Goal: Task Accomplishment & Management: Use online tool/utility

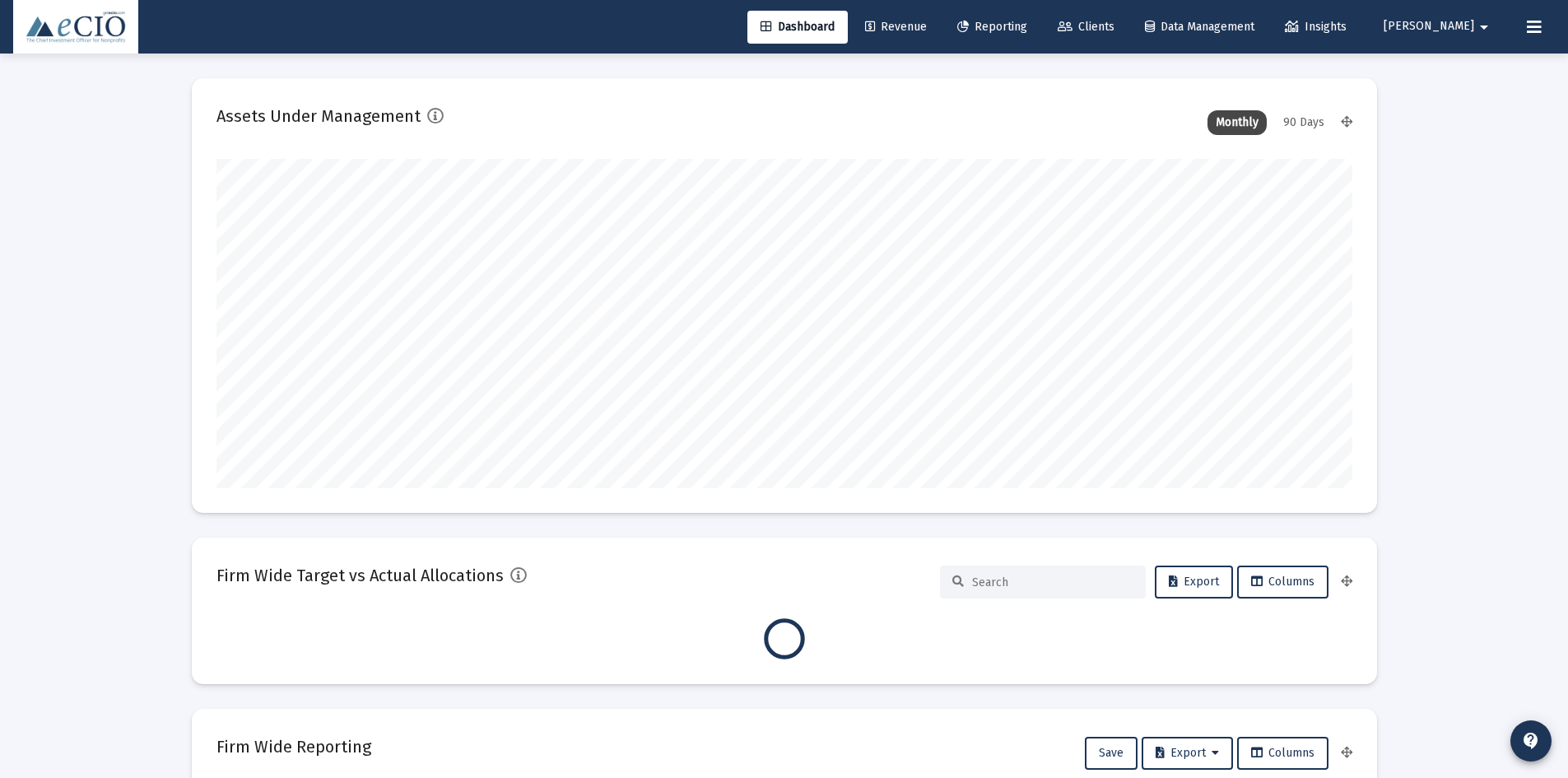
scroll to position [330, 1136]
type input "[DATE]"
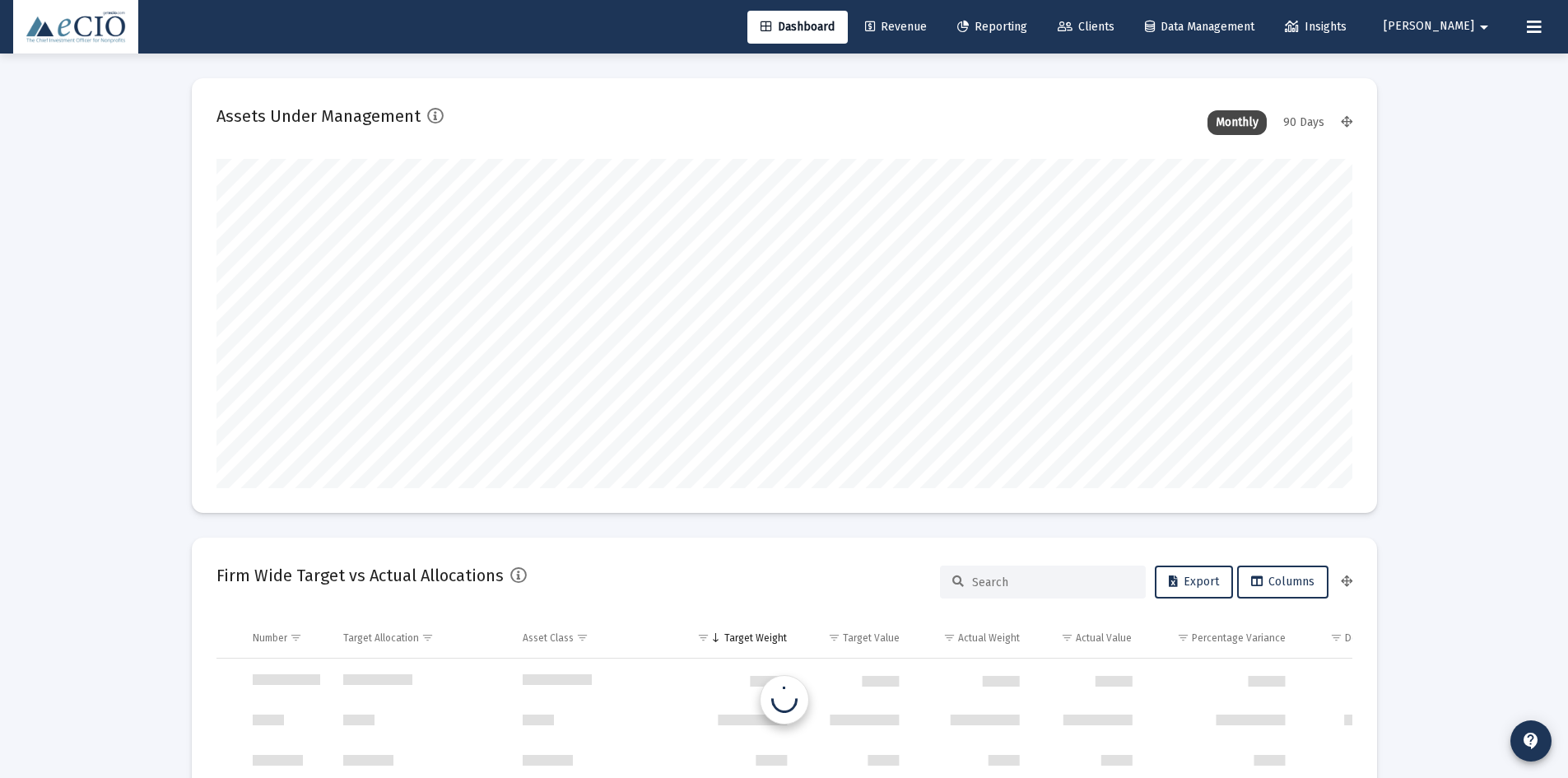
scroll to position [1581, 0]
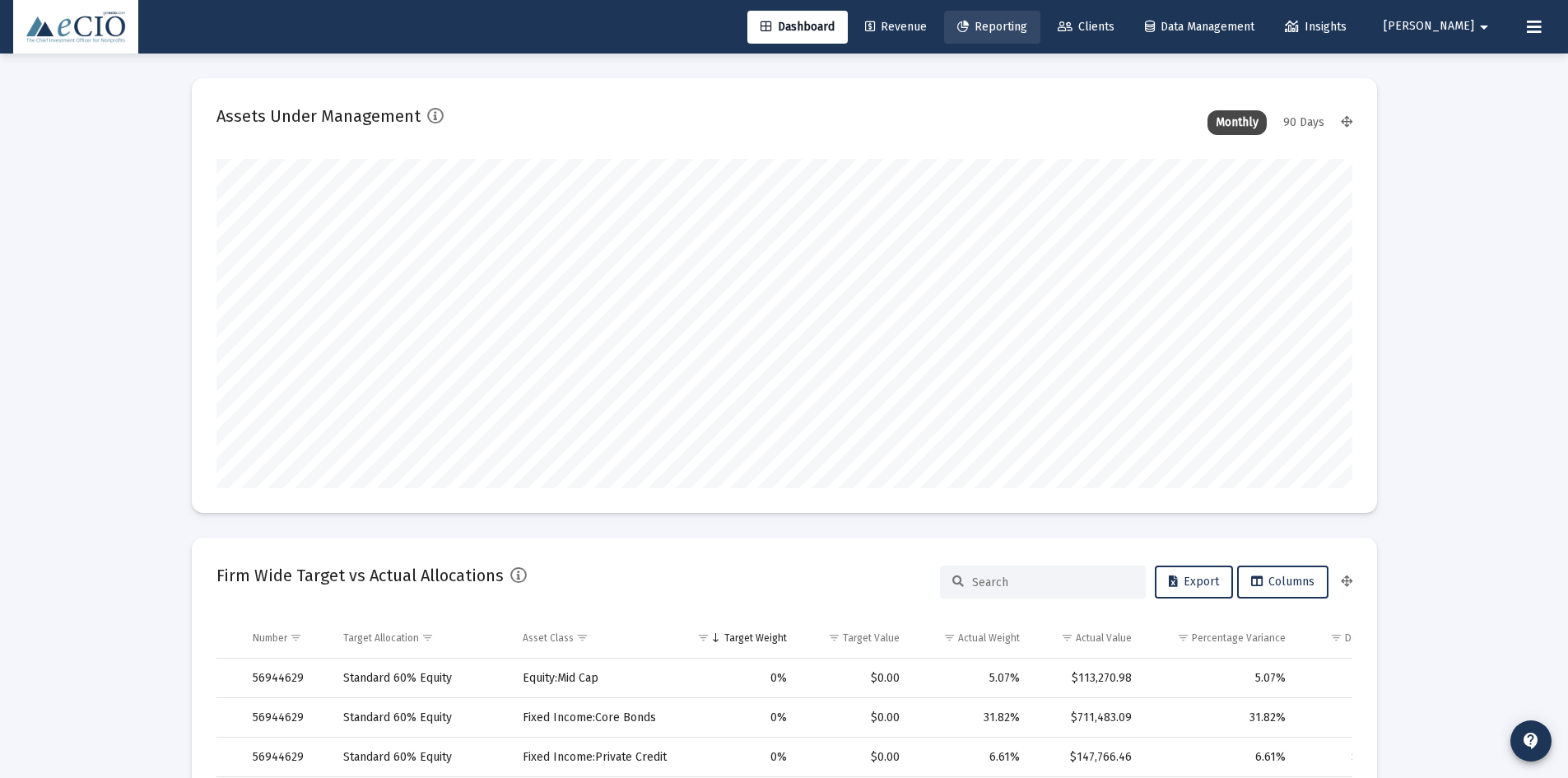
click at [1018, 33] on span "Reporting" at bounding box center [992, 27] width 70 height 14
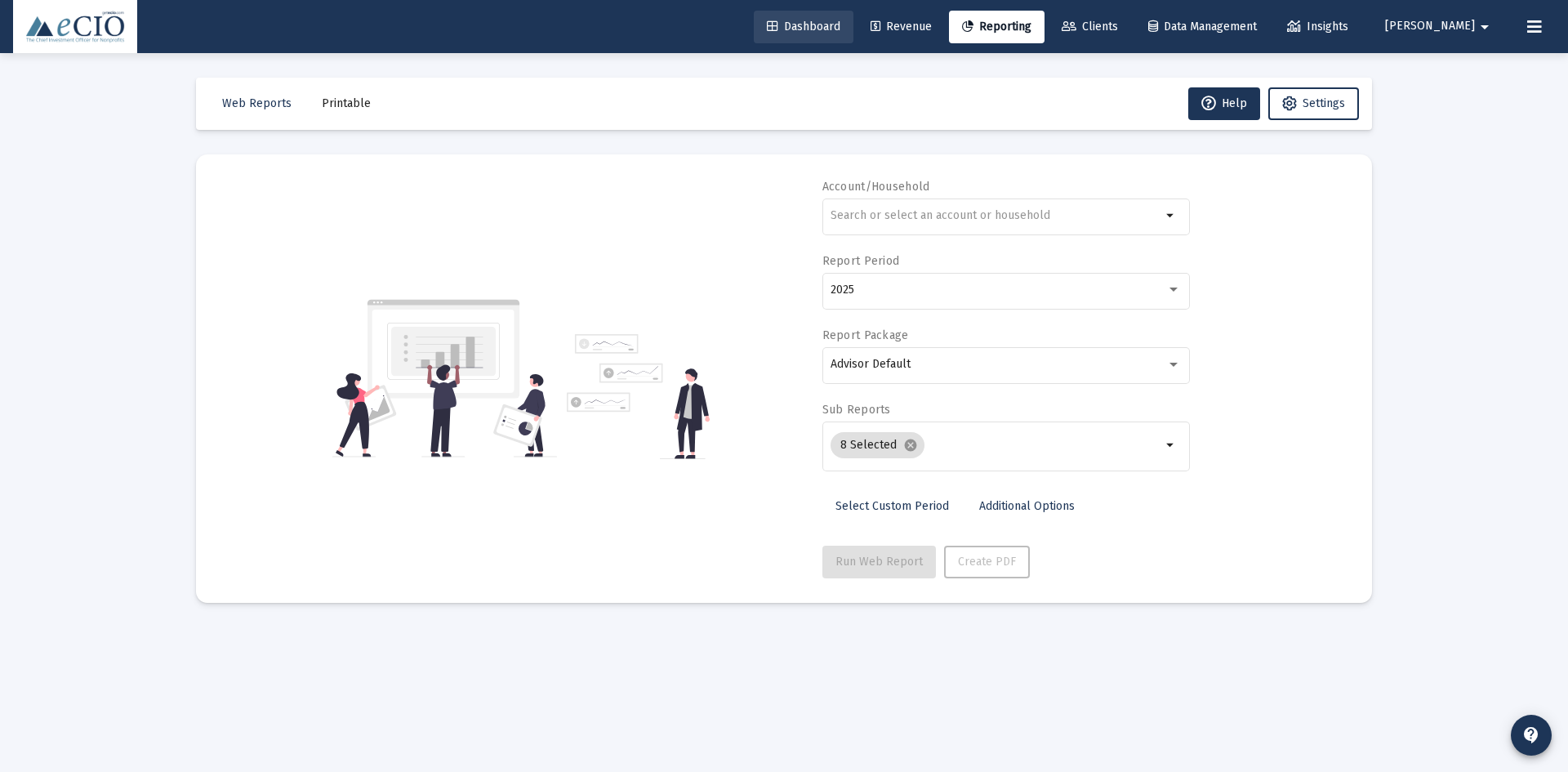
click at [819, 29] on span "Dashboard" at bounding box center [803, 27] width 73 height 14
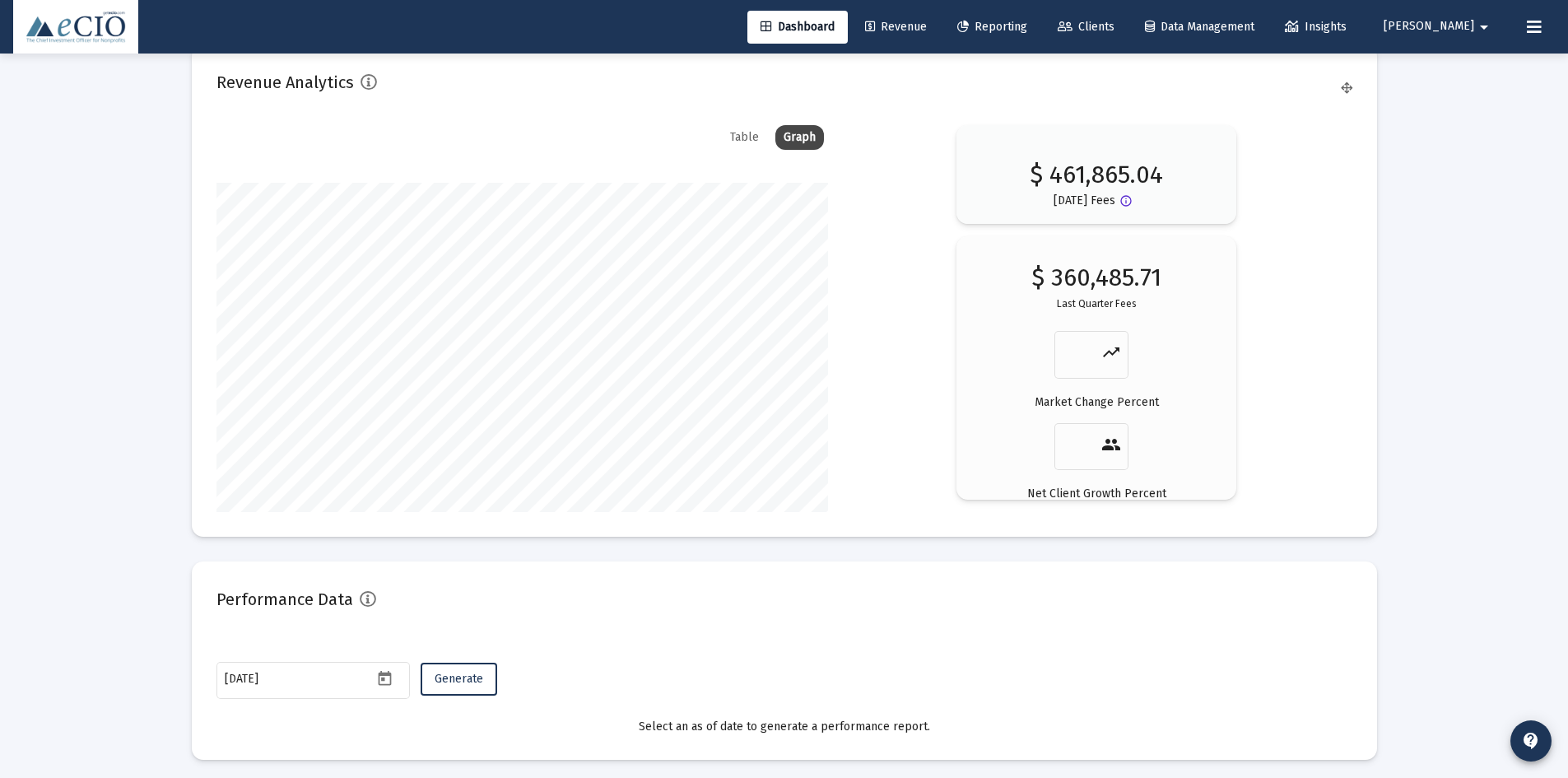
scroll to position [2749, 0]
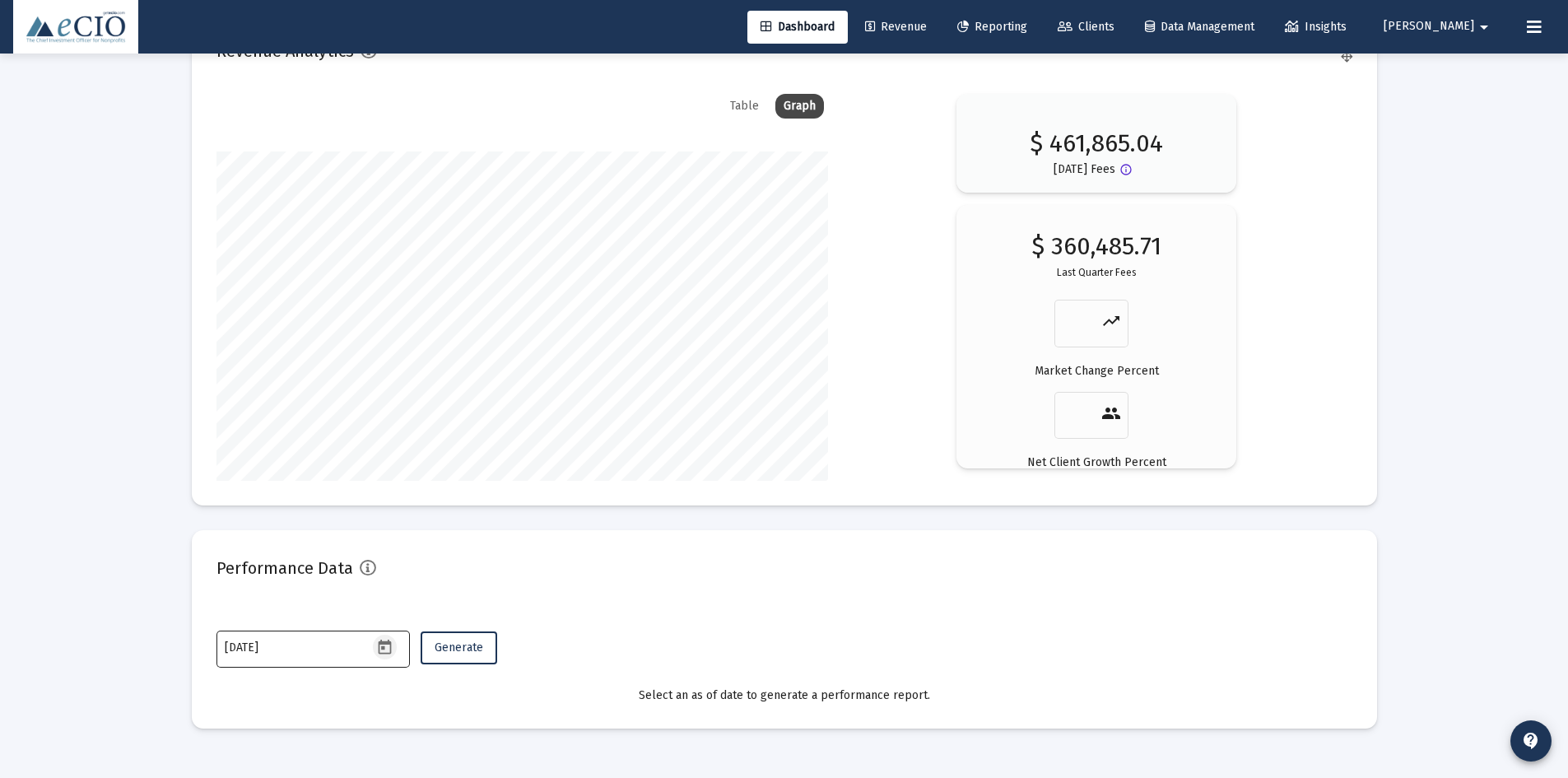
click at [382, 648] on icon "Open calendar" at bounding box center [384, 647] width 13 height 15
click at [398, 369] on button "Previous month" at bounding box center [397, 371] width 33 height 33
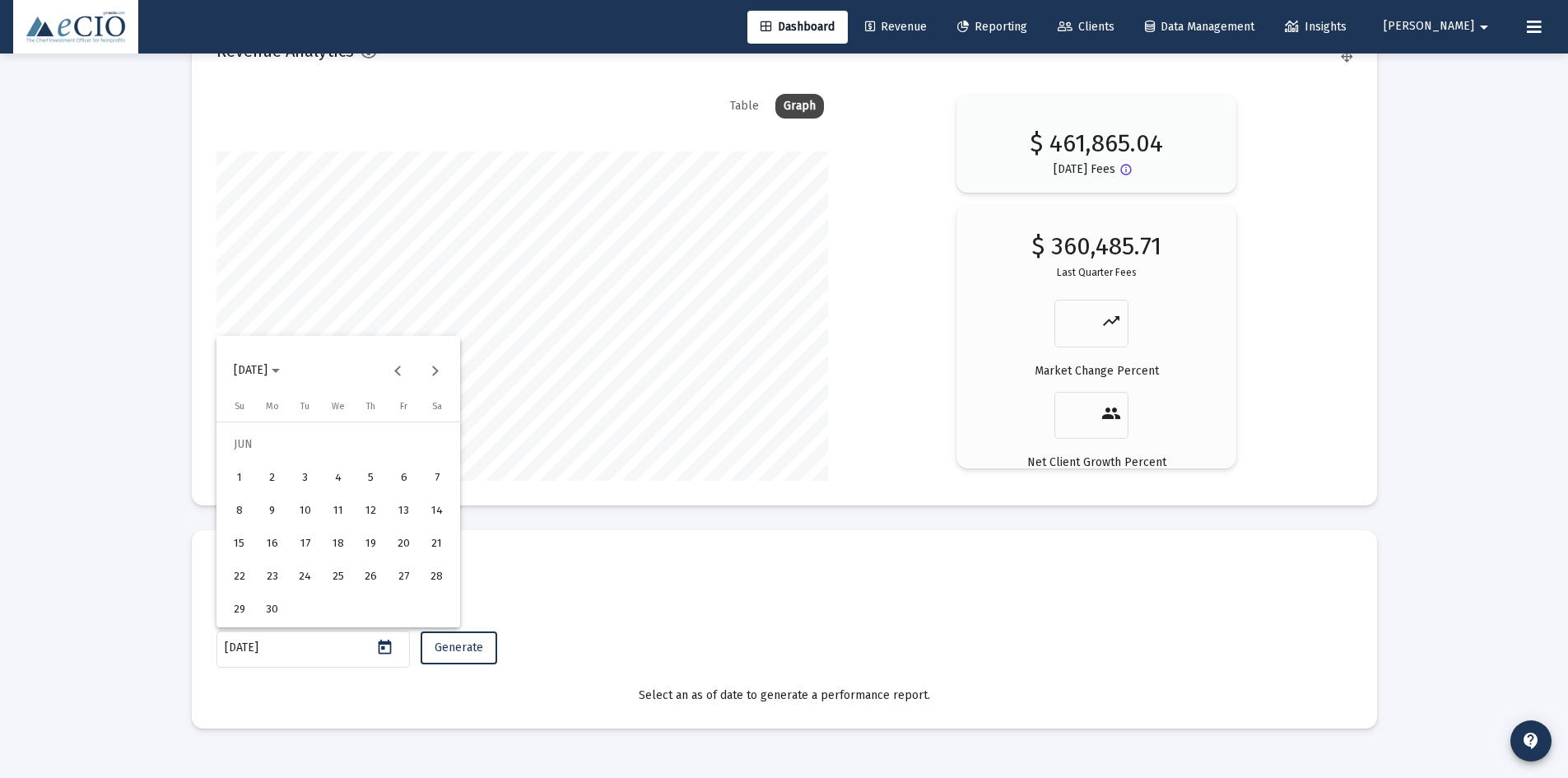
click at [262, 604] on div "30" at bounding box center [272, 609] width 30 height 30
type input "[DATE]"
click at [466, 651] on span "Generate" at bounding box center [458, 648] width 49 height 14
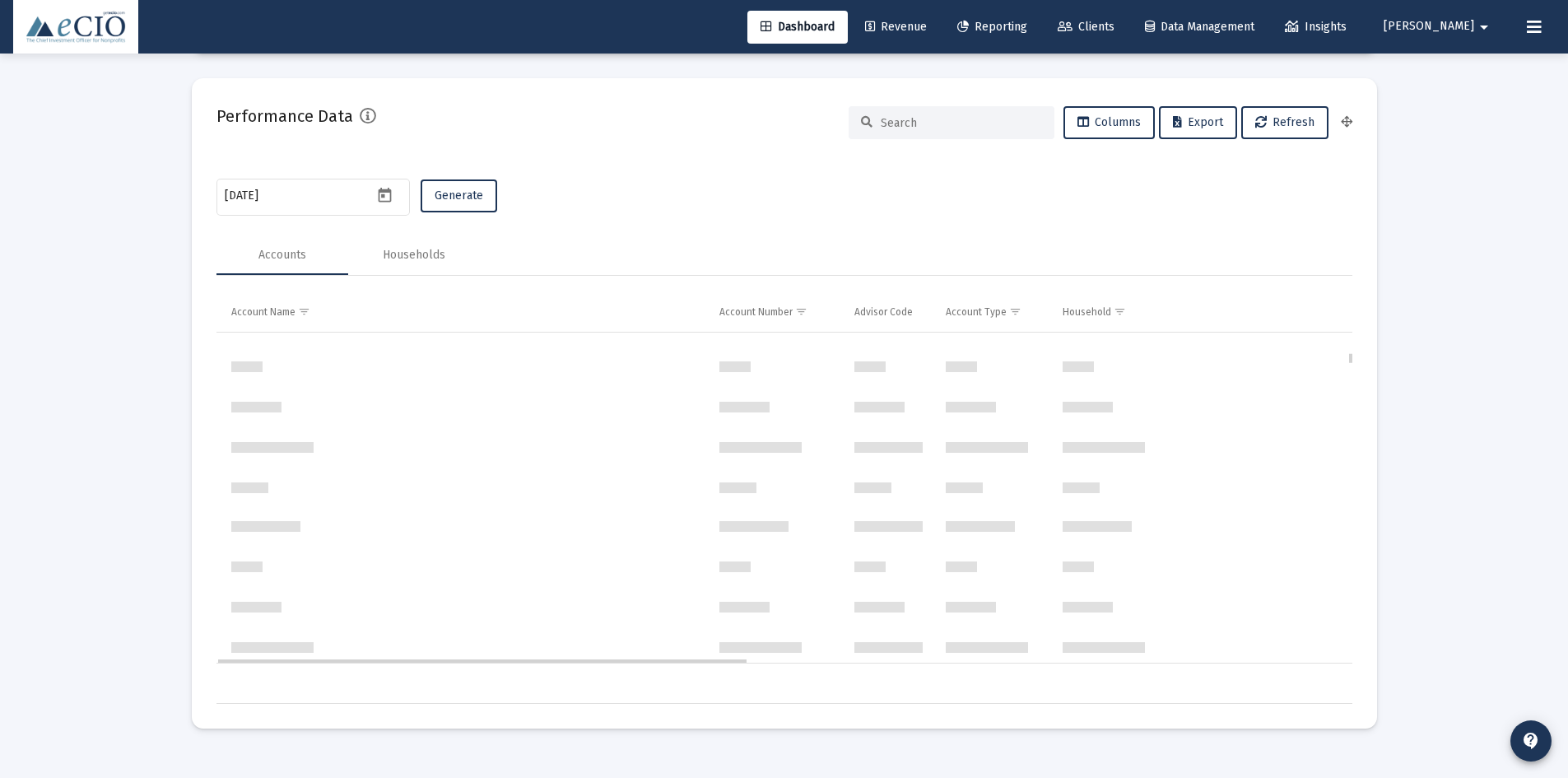
scroll to position [824, 0]
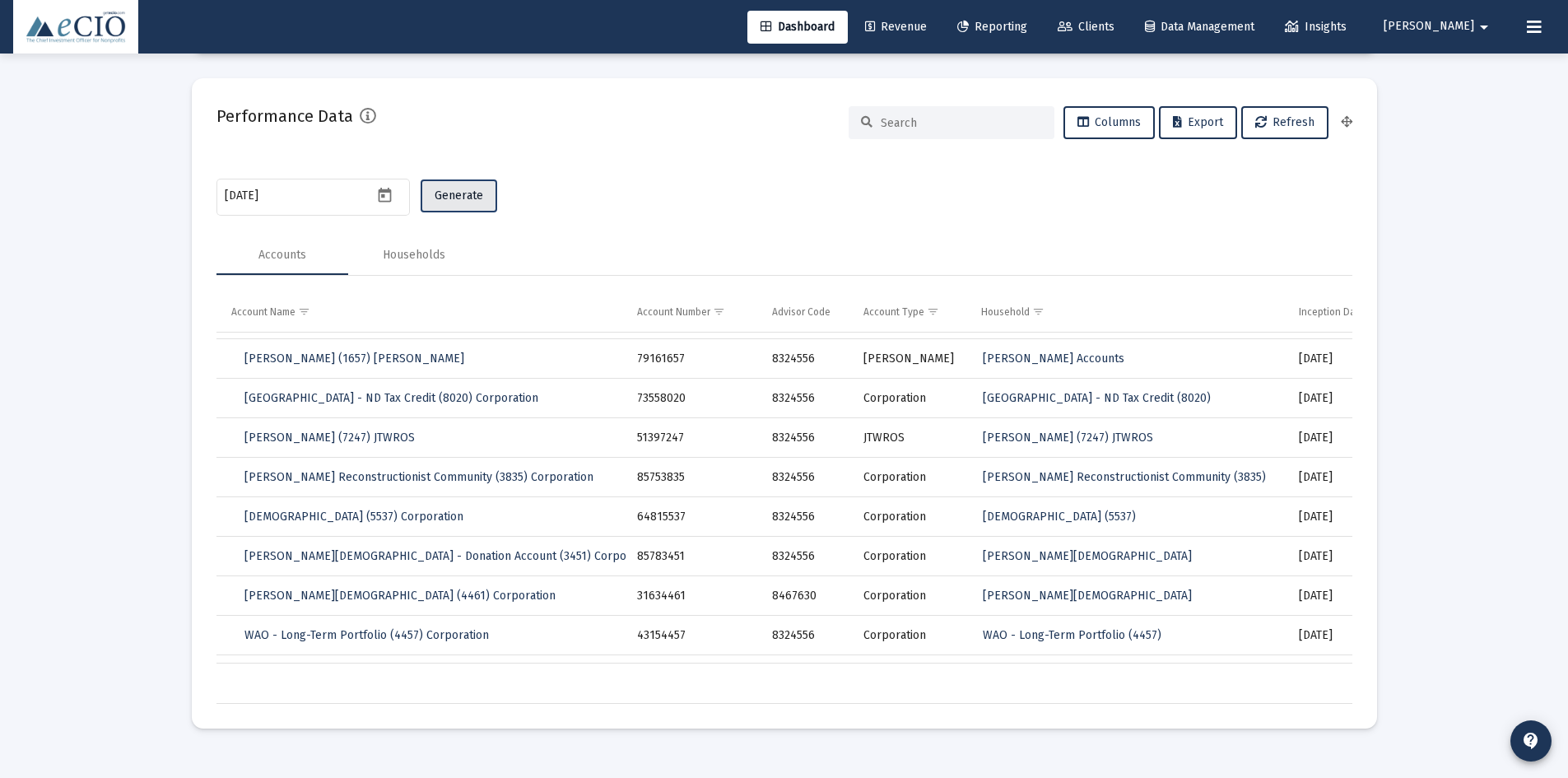
click at [455, 197] on span "Generate" at bounding box center [458, 196] width 49 height 14
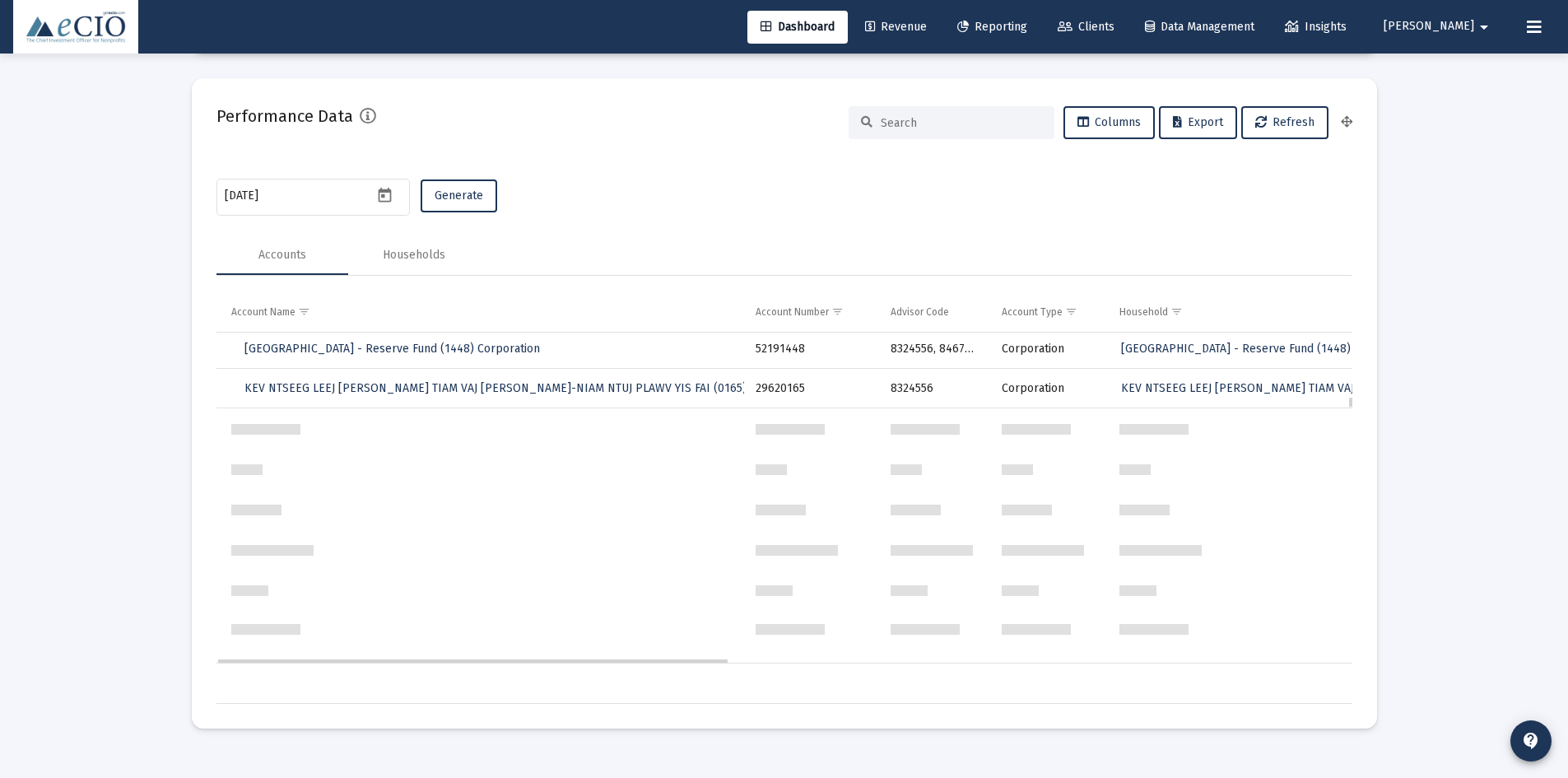
scroll to position [2141, 0]
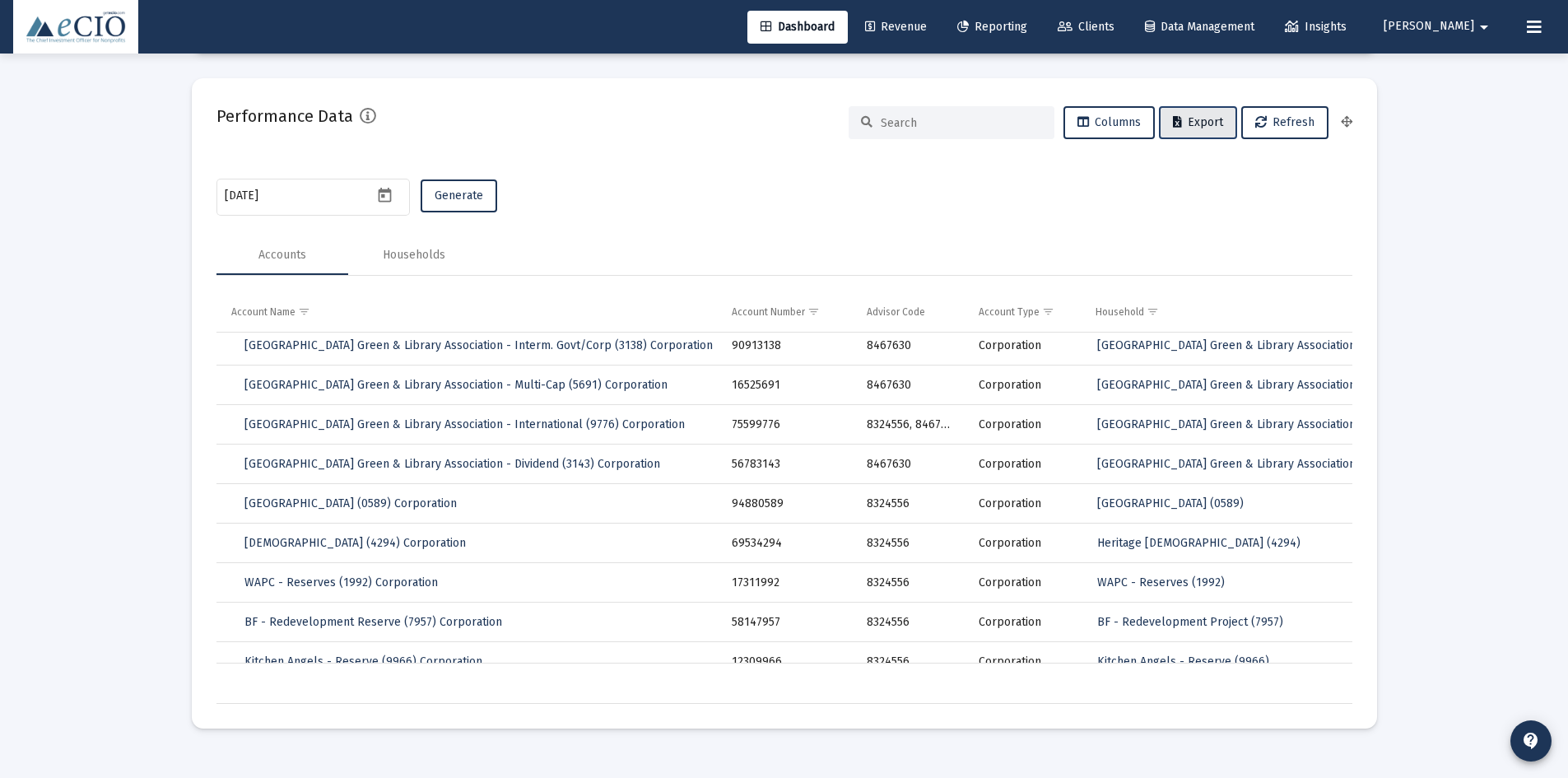
click at [1194, 131] on button "Export" at bounding box center [1198, 122] width 78 height 33
